Goal: Transaction & Acquisition: Purchase product/service

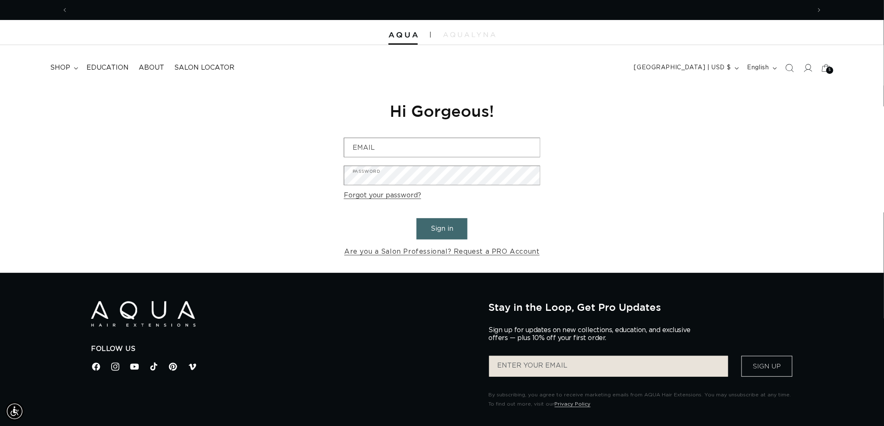
scroll to position [0, 742]
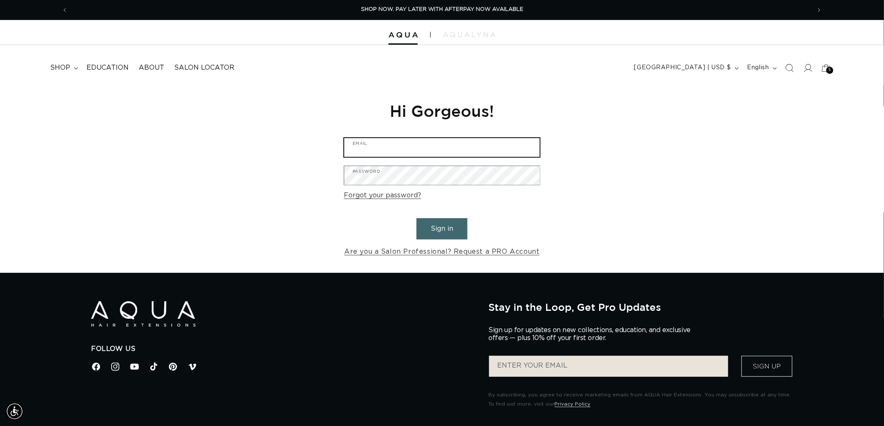
type input "graphics@pabeauty.com"
click at [439, 232] on button "Sign in" at bounding box center [441, 228] width 51 height 21
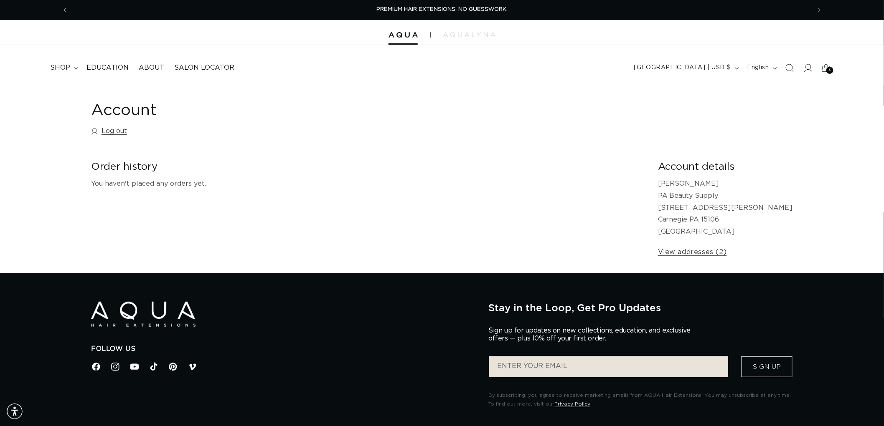
click at [790, 73] on span "Search" at bounding box center [789, 68] width 18 height 18
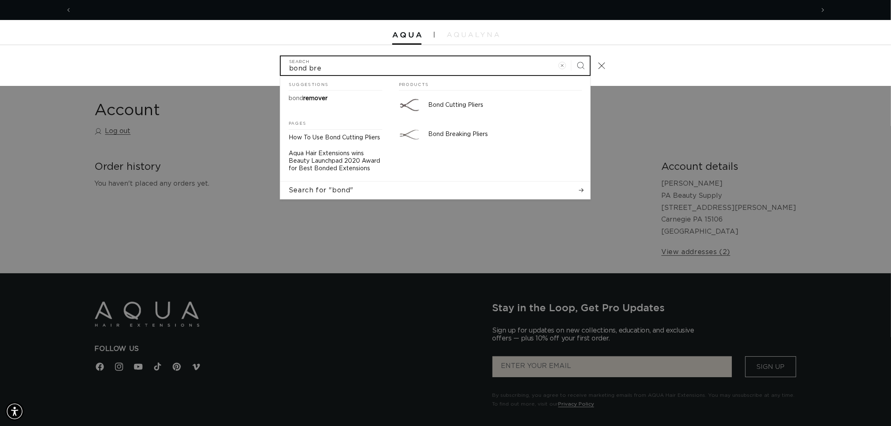
scroll to position [0, 1485]
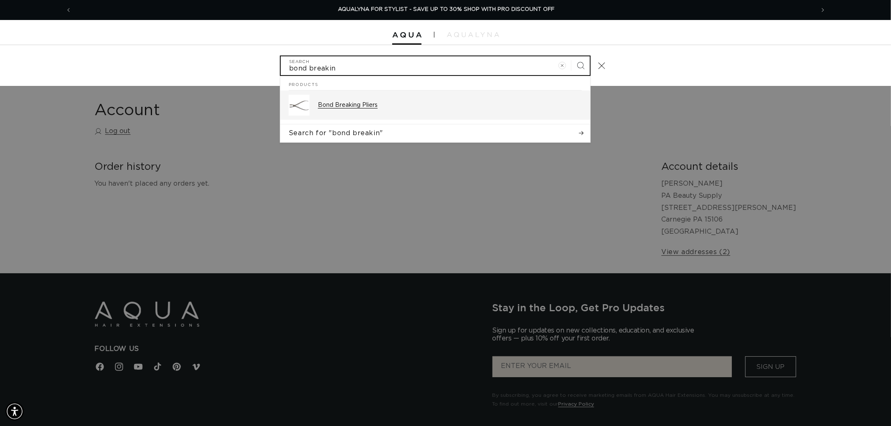
type input "bond breakin"
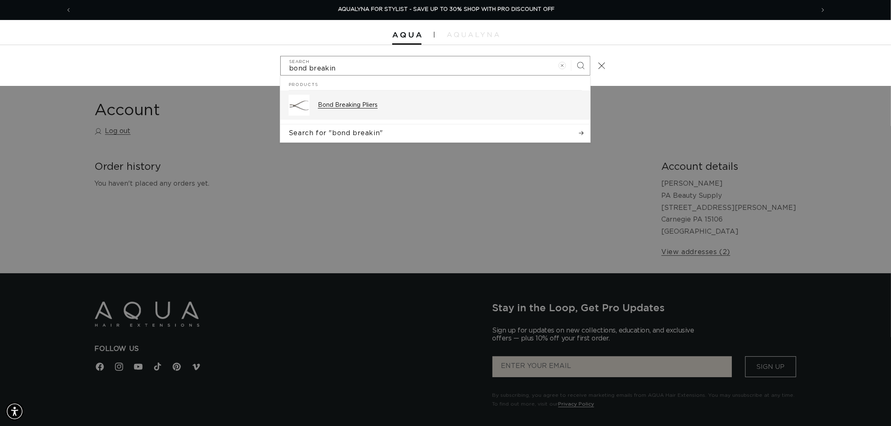
click at [414, 113] on div "Bond Breaking Pliers" at bounding box center [450, 105] width 264 height 21
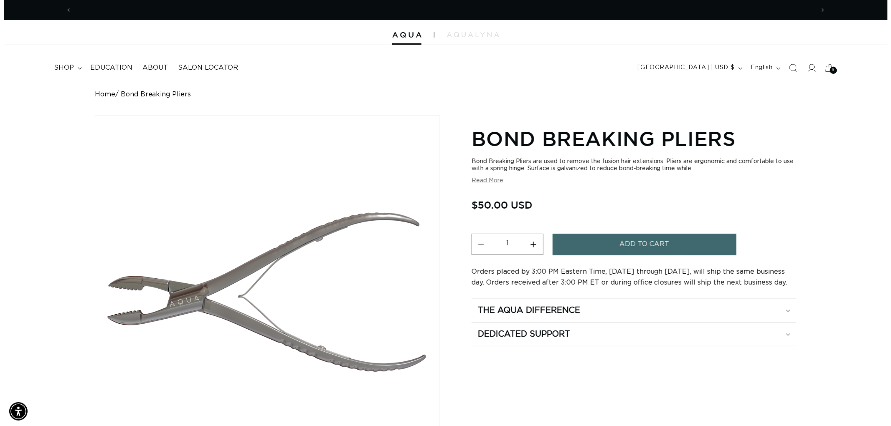
scroll to position [0, 742]
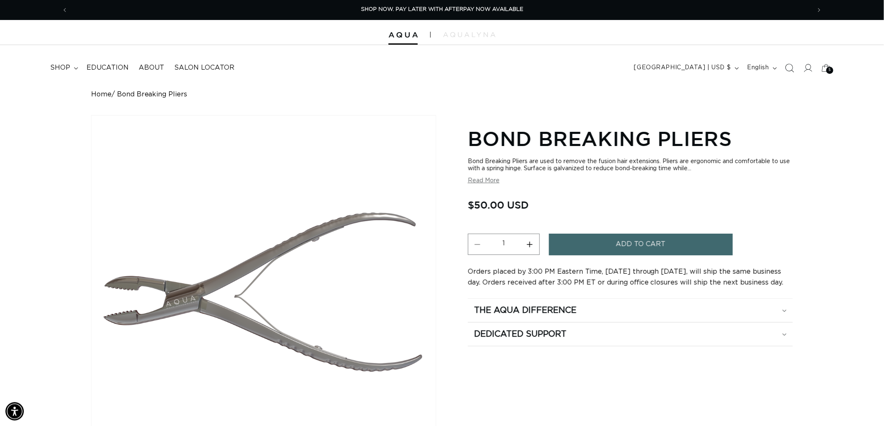
click at [793, 74] on span "Search" at bounding box center [789, 68] width 18 height 18
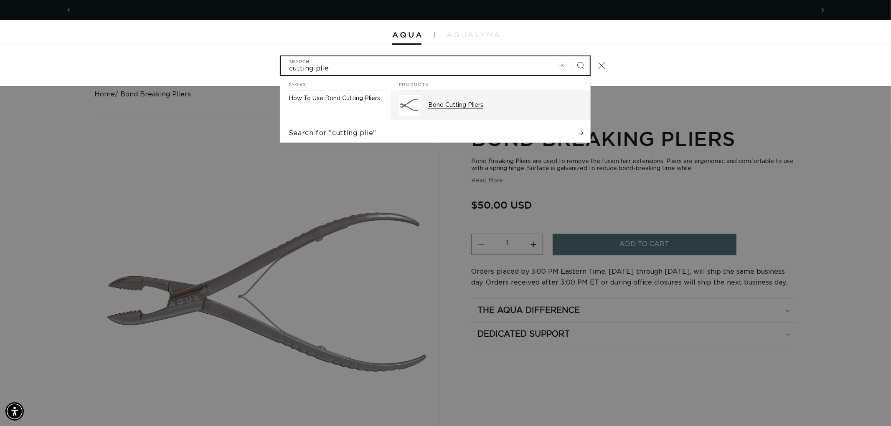
scroll to position [0, 0]
type input "cutting plie"
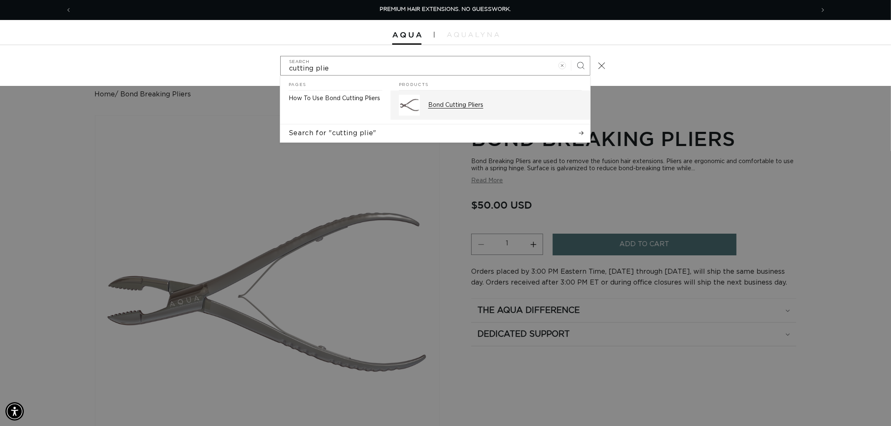
click at [454, 104] on p "Bond Cutting Pliers" at bounding box center [505, 105] width 154 height 8
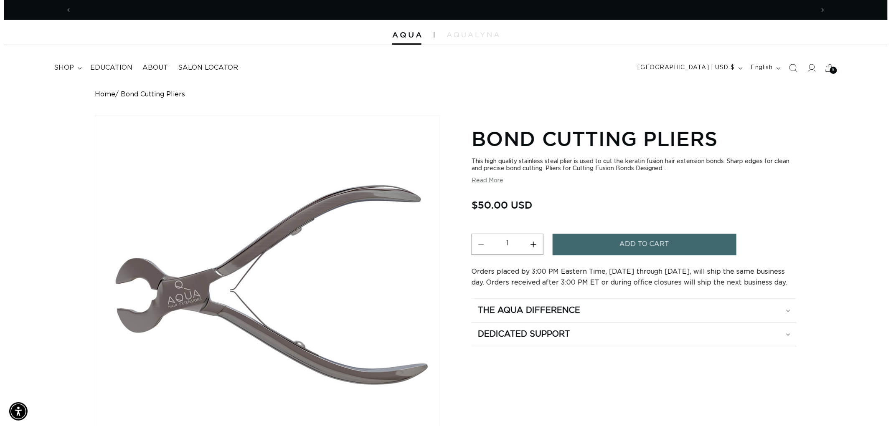
scroll to position [0, 742]
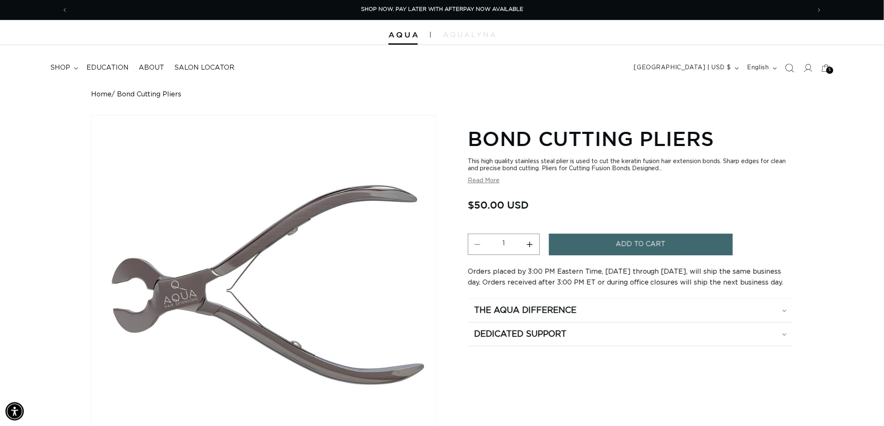
click at [788, 72] on icon "Search" at bounding box center [789, 67] width 9 height 9
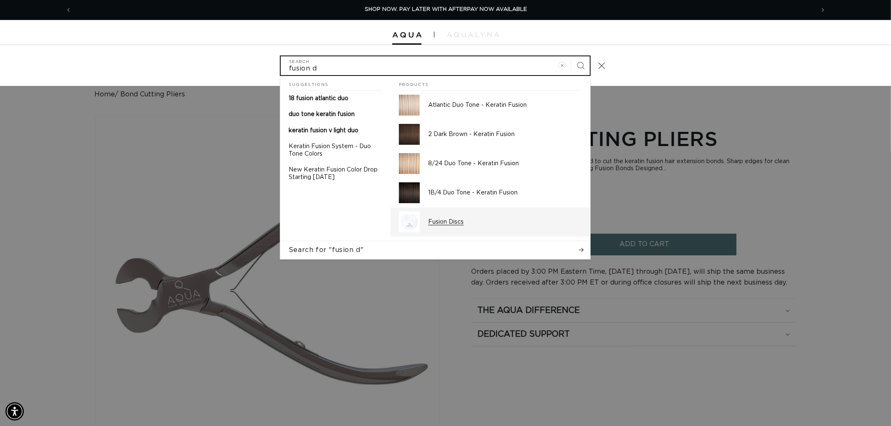
type input "fusion d"
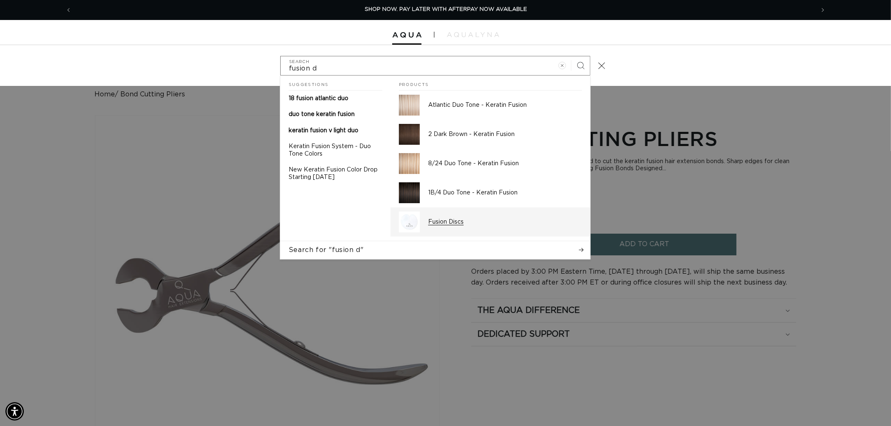
click at [451, 216] on div "Fusion Discs" at bounding box center [505, 222] width 154 height 21
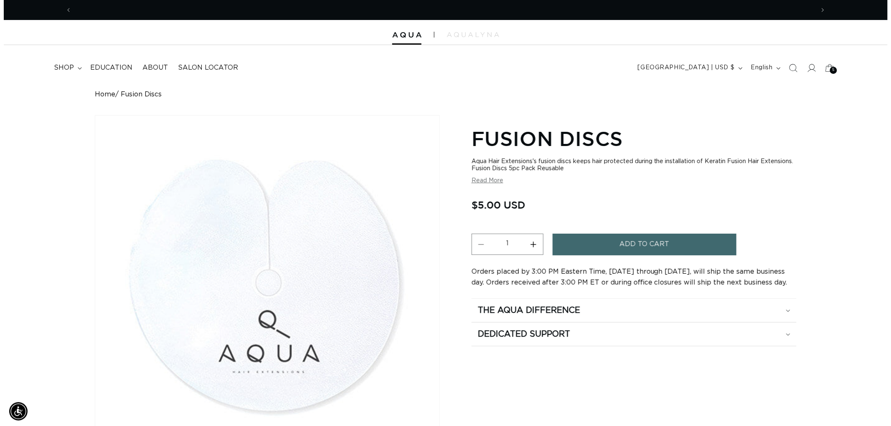
scroll to position [0, 742]
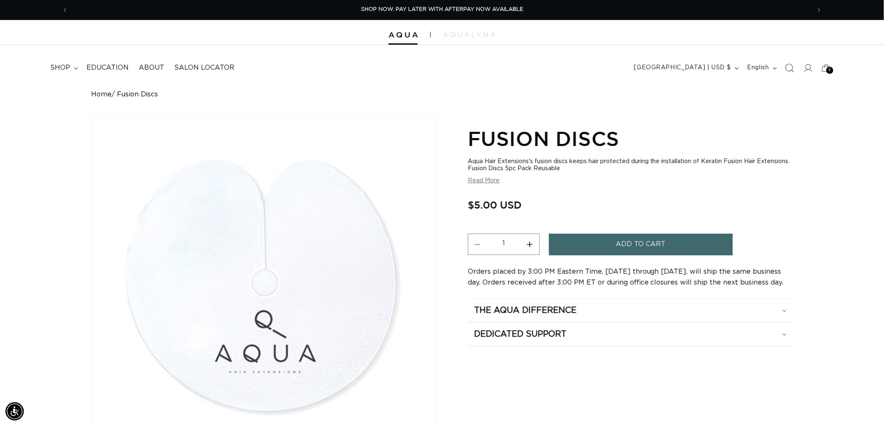
click at [786, 70] on icon "Search" at bounding box center [789, 67] width 9 height 9
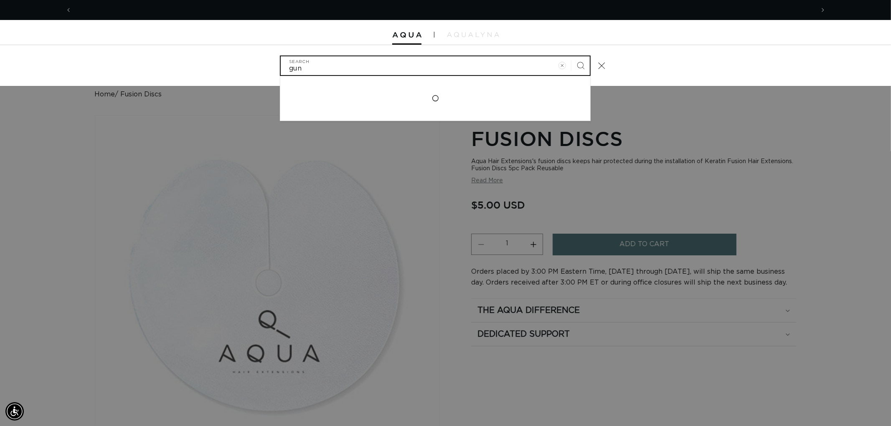
scroll to position [0, 1485]
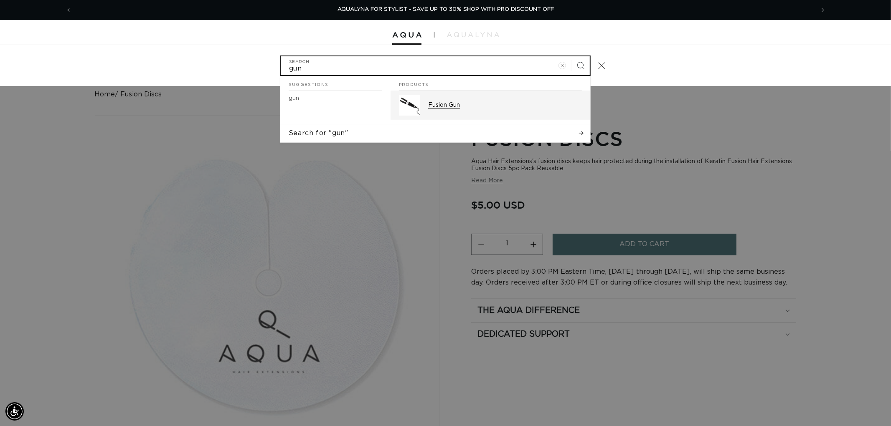
type input "gun"
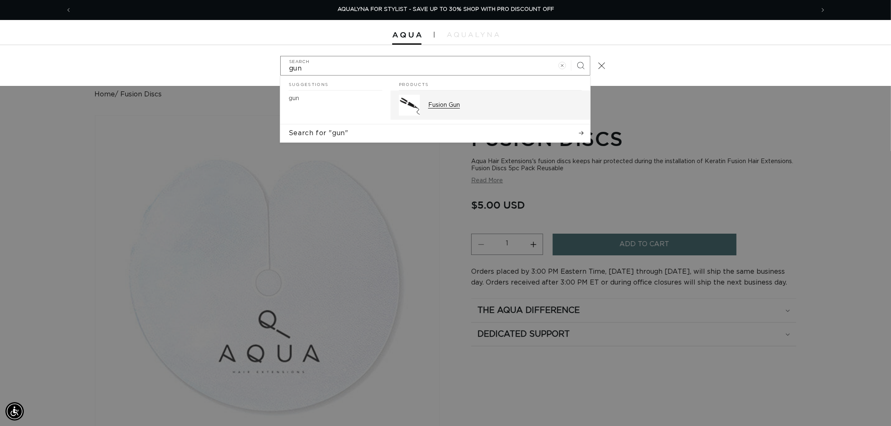
click at [422, 95] on link "Fusion Gun" at bounding box center [490, 105] width 200 height 29
